Goal: Subscribe to service/newsletter

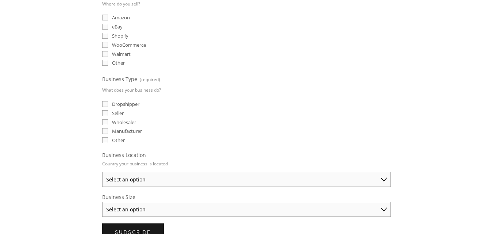
scroll to position [182, 0]
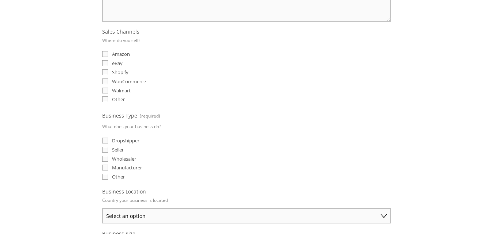
click at [100, 63] on div "Email (required) What products can we research for you? Products or Categories …" at bounding box center [246, 104] width 301 height 359
click at [104, 61] on input "eBay" at bounding box center [105, 63] width 6 height 6
checkbox input "true"
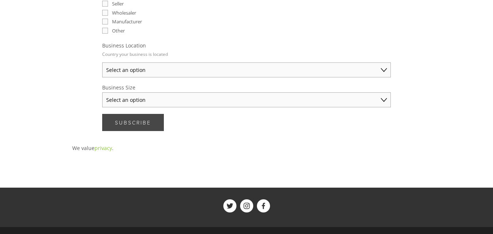
scroll to position [73, 0]
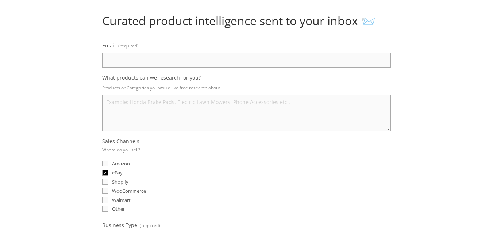
click at [131, 59] on input "Email (required)" at bounding box center [246, 60] width 289 height 15
type input "[EMAIL_ADDRESS][DOMAIN_NAME]"
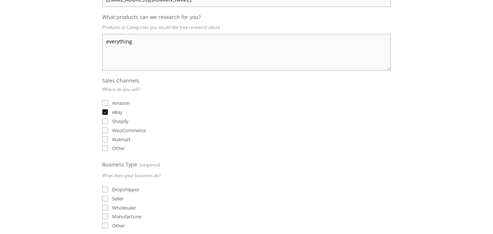
scroll to position [146, 0]
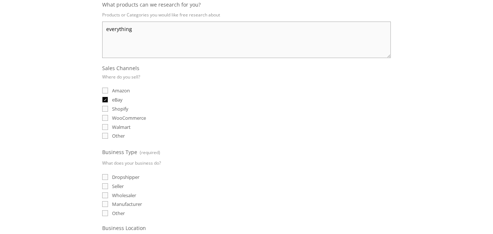
type textarea "everything"
click at [116, 91] on span "Amazon" at bounding box center [121, 90] width 18 height 7
click at [108, 91] on input "Amazon" at bounding box center [105, 91] width 6 height 6
checkbox input "true"
click at [111, 178] on label "Dropshipper" at bounding box center [120, 177] width 37 height 7
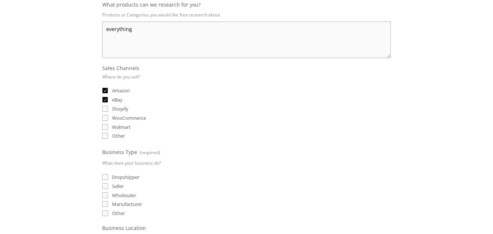
click at [108, 178] on input "Dropshipper" at bounding box center [105, 177] width 6 height 6
checkbox input "true"
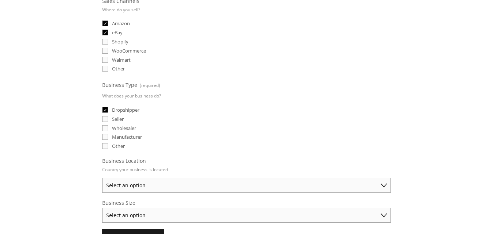
scroll to position [219, 0]
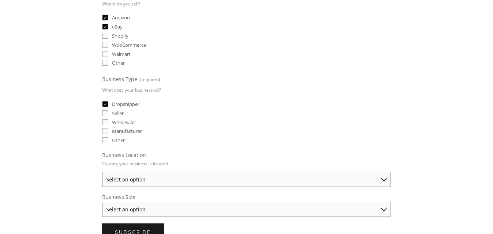
click at [141, 183] on select "Select an option [GEOGRAPHIC_DATA] [GEOGRAPHIC_DATA] [GEOGRAPHIC_DATA] [GEOGRAP…" at bounding box center [246, 179] width 289 height 15
select select "[GEOGRAPHIC_DATA]"
click at [102, 172] on select "Select an option [GEOGRAPHIC_DATA] [GEOGRAPHIC_DATA] [GEOGRAPHIC_DATA] [GEOGRAP…" at bounding box center [246, 179] width 289 height 15
click at [130, 211] on select "Select an option Solo Merchant (under $50K annual sales) Small Business ($50K -…" at bounding box center [246, 209] width 289 height 15
select select "Solo Merchant (under $50K annual sales)"
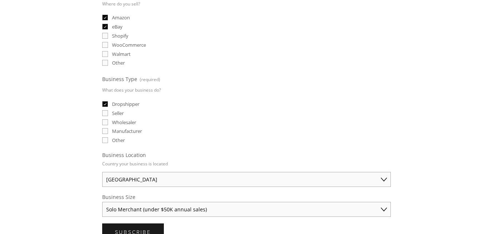
click at [102, 202] on select "Select an option Solo Merchant (under $50K annual sales) Small Business ($50K -…" at bounding box center [246, 209] width 289 height 15
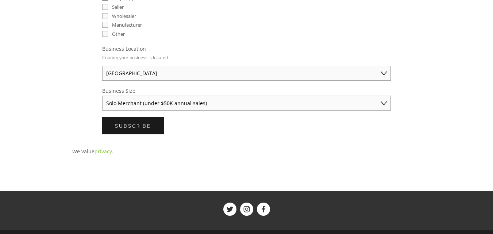
scroll to position [401, 0]
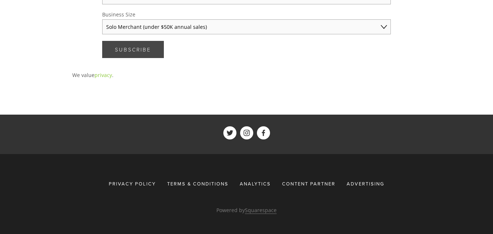
click at [146, 50] on span "Subscribe" at bounding box center [133, 49] width 36 height 7
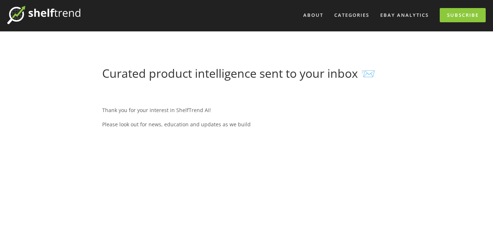
click at [377, 77] on h1 "Curated product intelligence sent to your inbox 📨" at bounding box center [246, 73] width 289 height 14
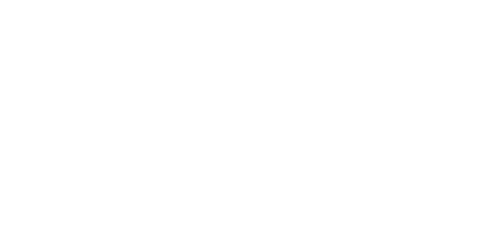
scroll to position [0, 0]
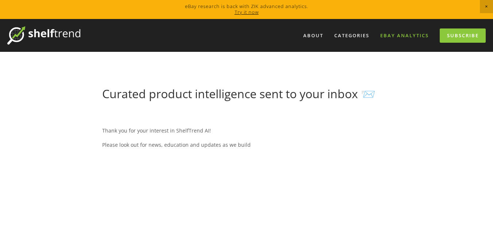
click at [414, 39] on link "eBay Analytics" at bounding box center [404, 36] width 58 height 12
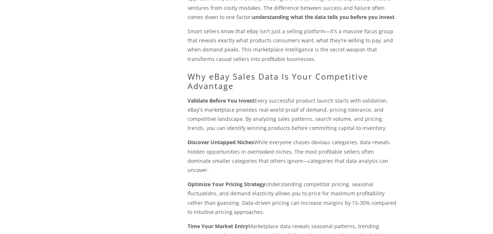
scroll to position [82, 0]
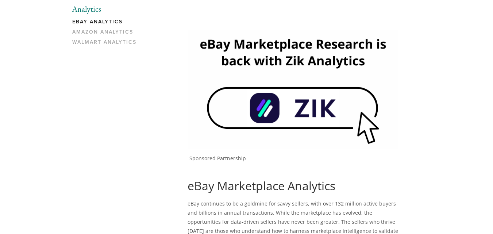
click at [281, 90] on img at bounding box center [293, 89] width 211 height 119
